Goal: Task Accomplishment & Management: Use online tool/utility

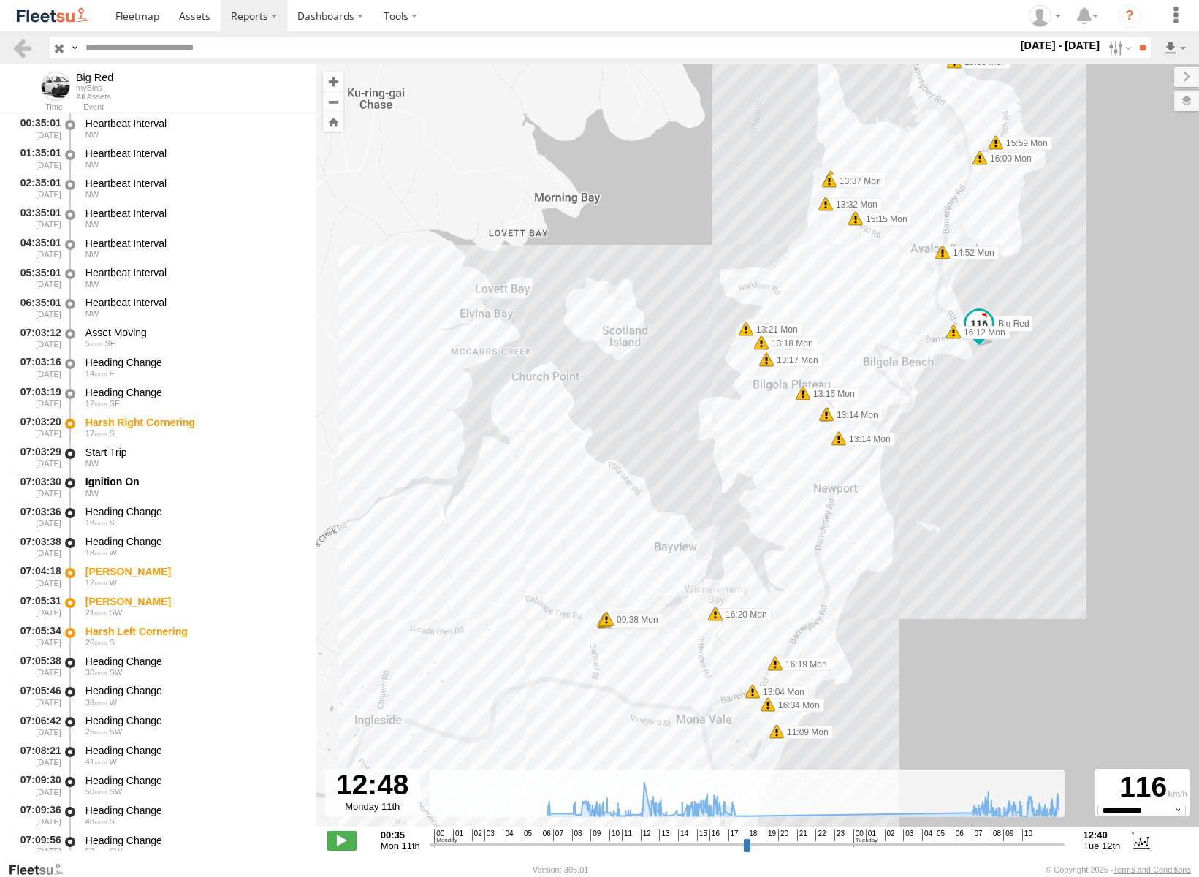
select select "**********"
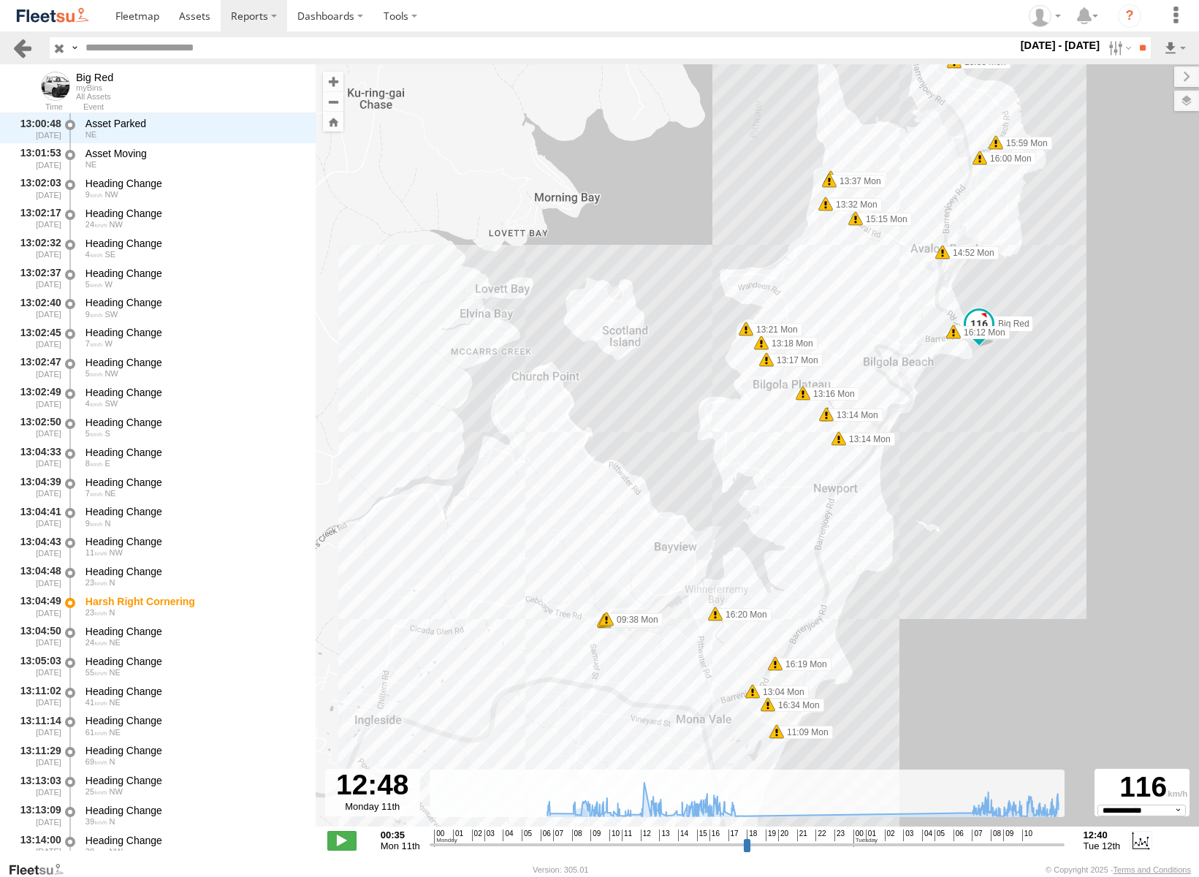
click at [29, 48] on link at bounding box center [22, 47] width 21 height 21
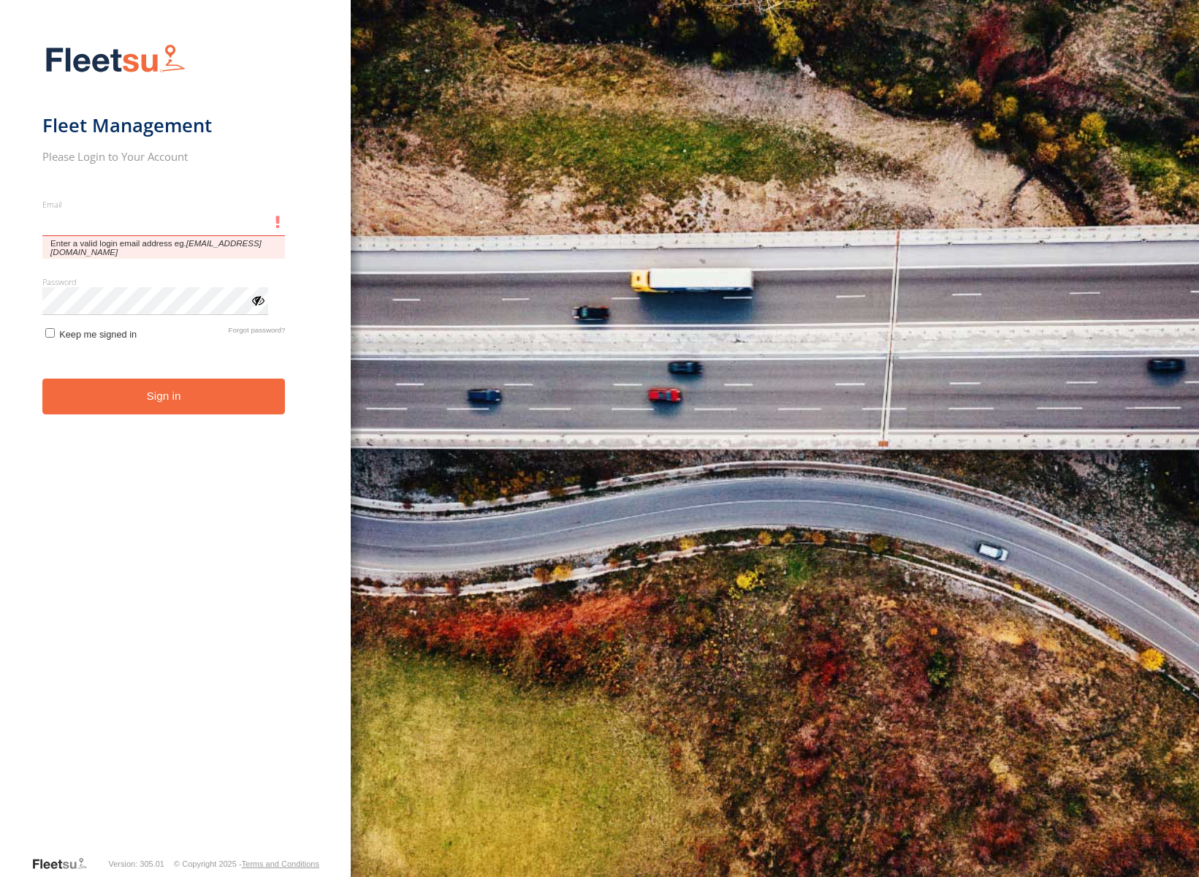
type input "**********"
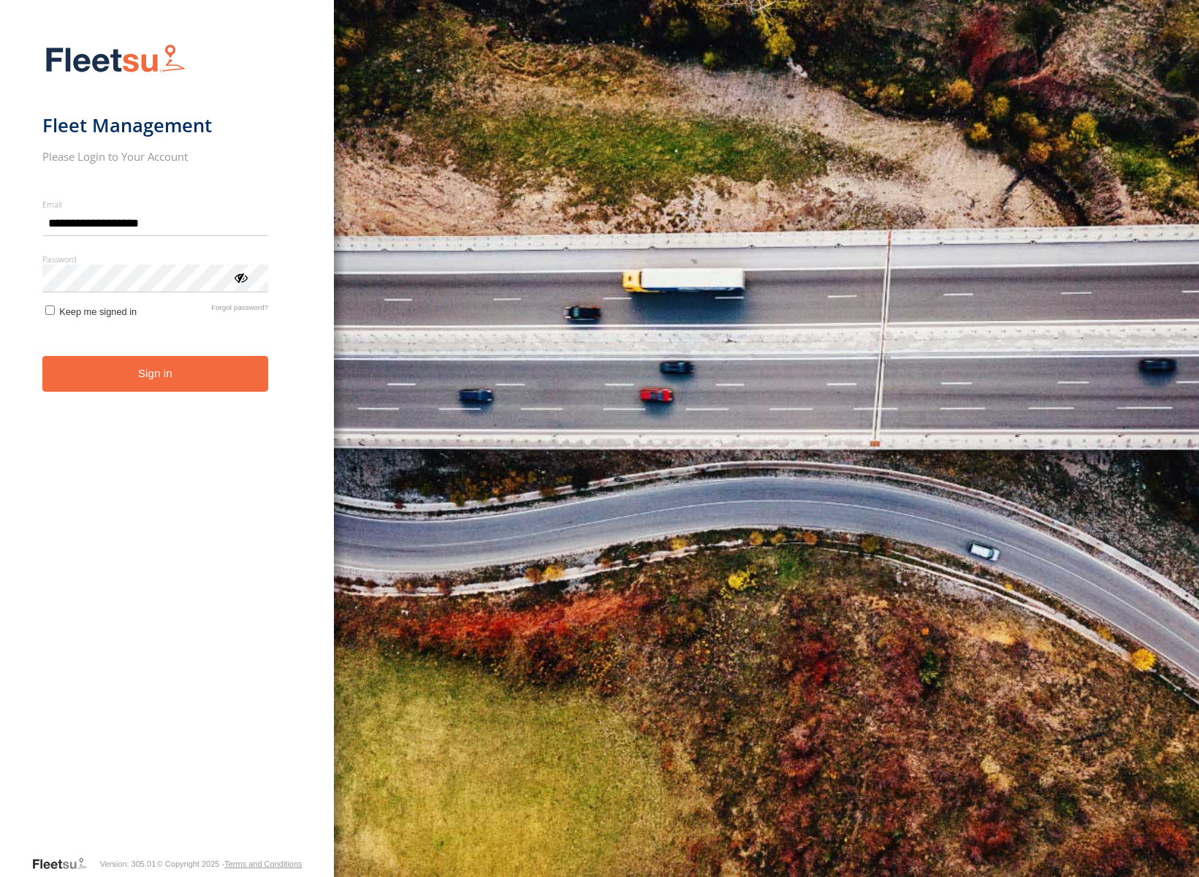
click at [134, 373] on button "Sign in" at bounding box center [155, 374] width 226 height 36
